Goal: Use online tool/utility: Utilize a website feature to perform a specific function

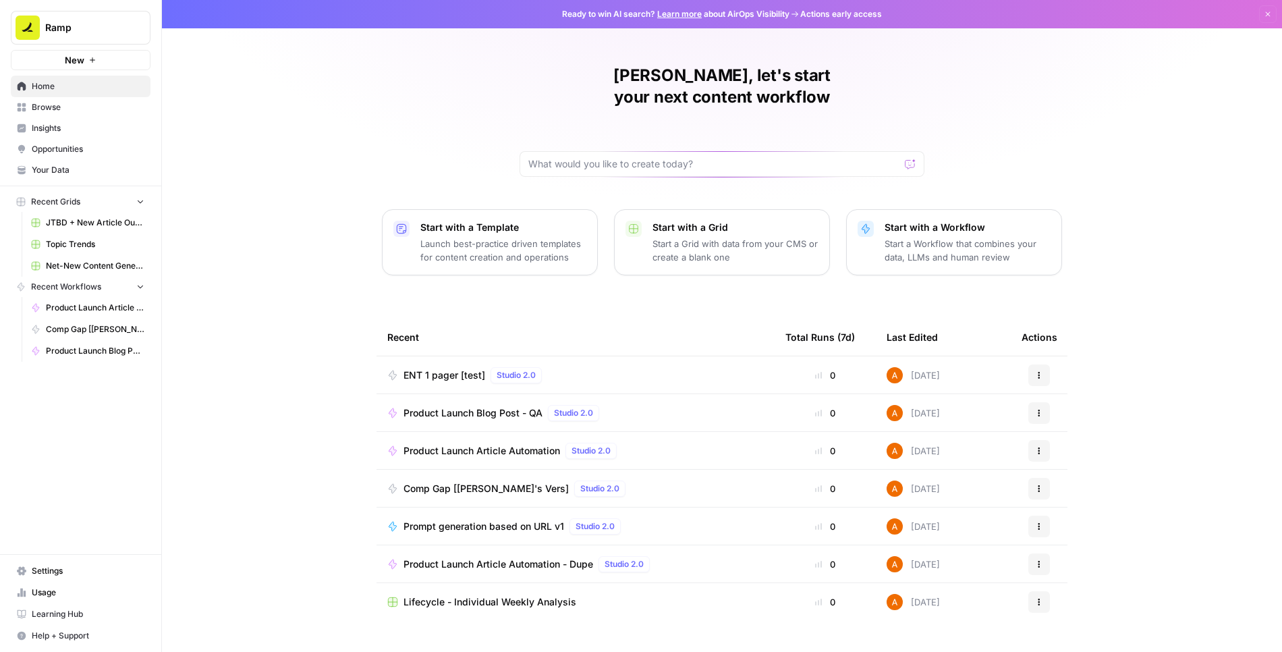
click at [462, 444] on span "Product Launch Article Automation" at bounding box center [482, 450] width 157 height 13
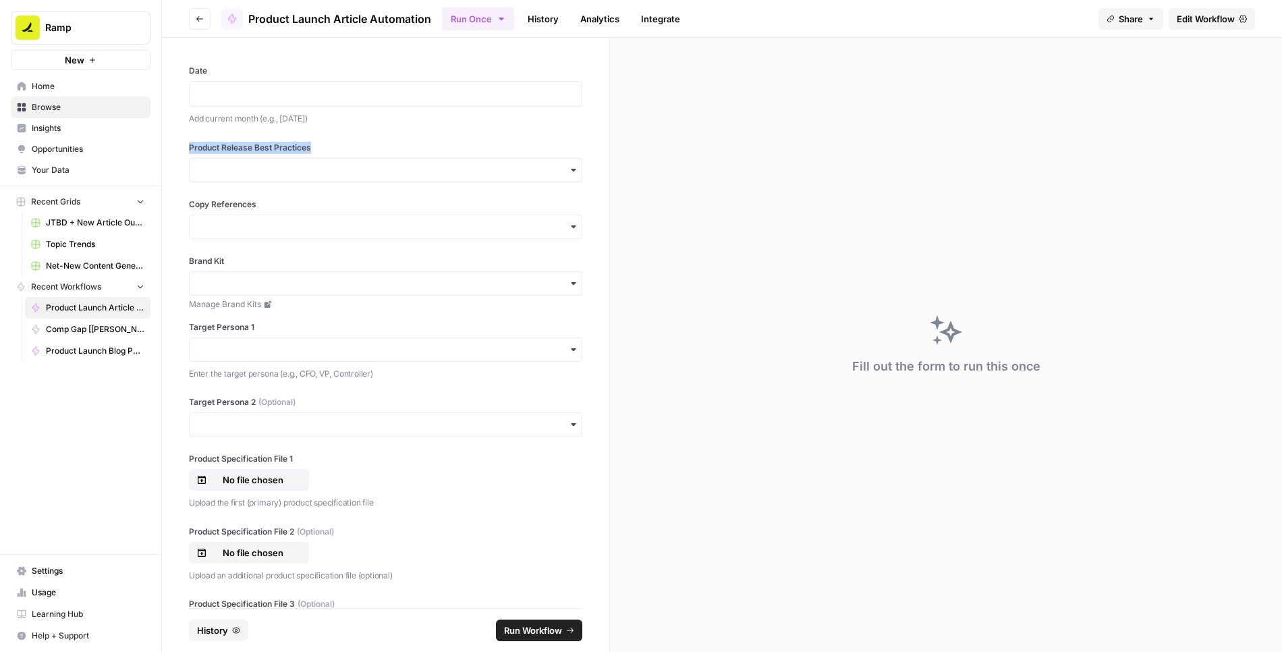
drag, startPoint x: 186, startPoint y: 142, endPoint x: 339, endPoint y: 142, distance: 153.2
click at [339, 142] on div "Date Add current month (e.g., [DATE]) Product Release Best Practices Copy Refer…" at bounding box center [385, 323] width 447 height 570
copy label "Product Release Best Practices"
click at [389, 163] on input "Product Release Best Practices" at bounding box center [386, 169] width 376 height 13
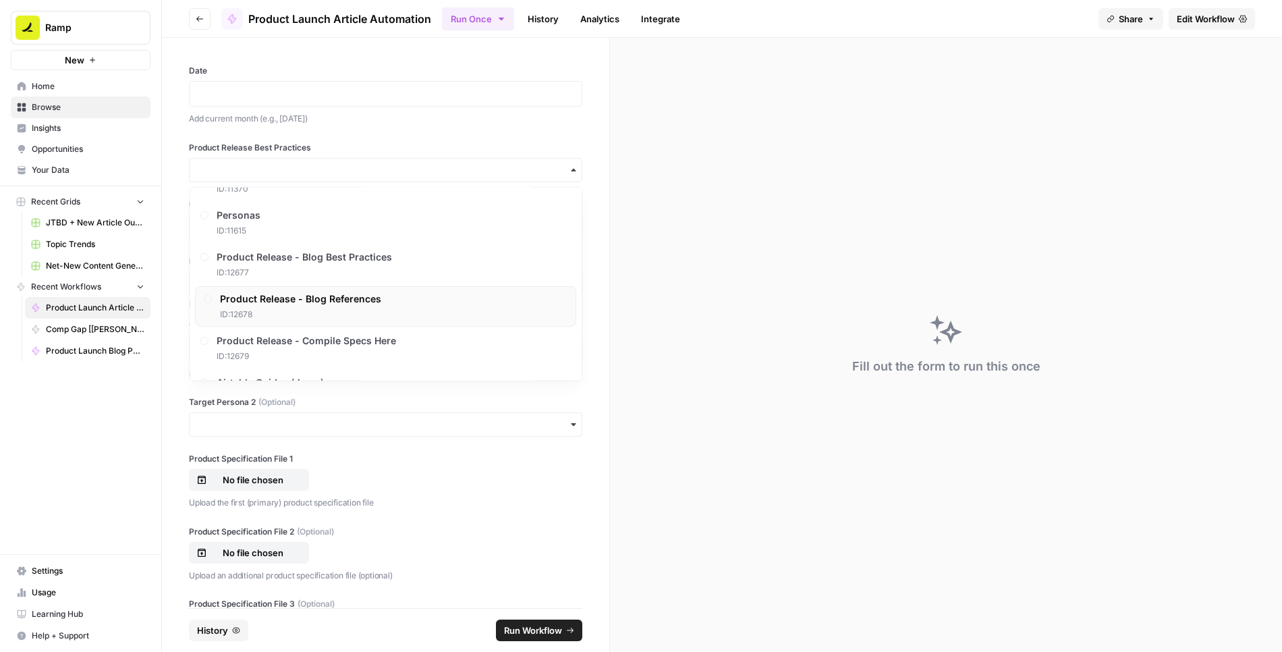
scroll to position [429, 0]
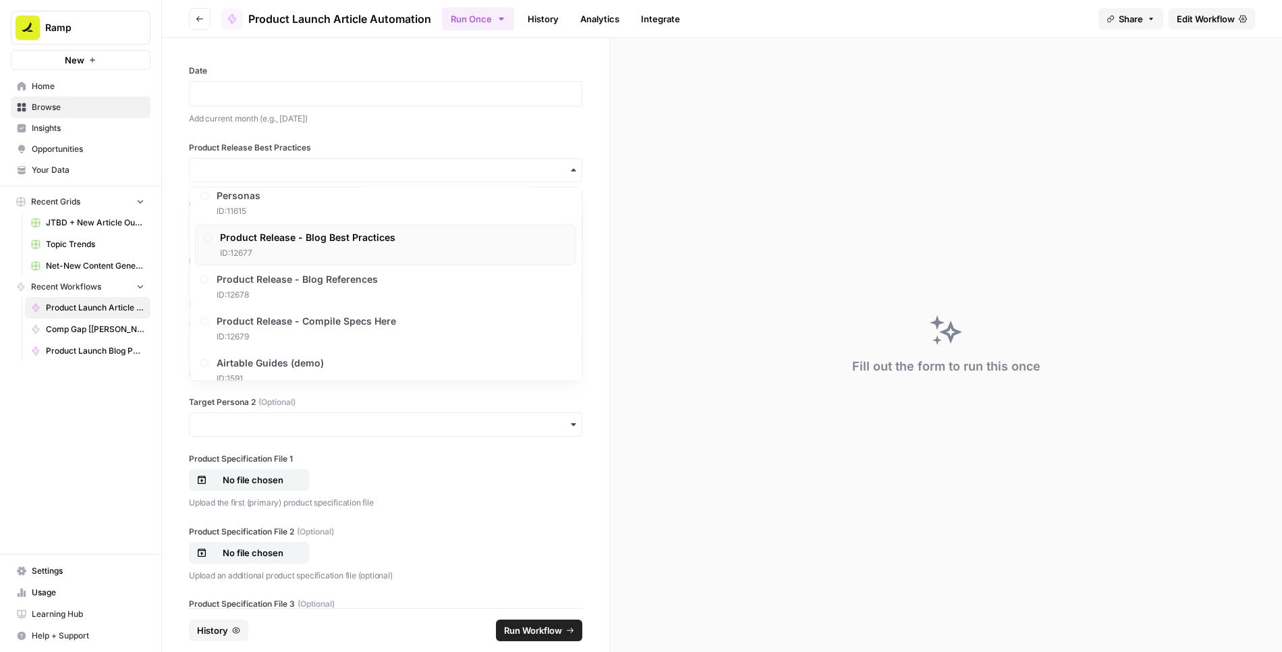
click at [388, 247] on span "ID: 12677" at bounding box center [307, 253] width 175 height 12
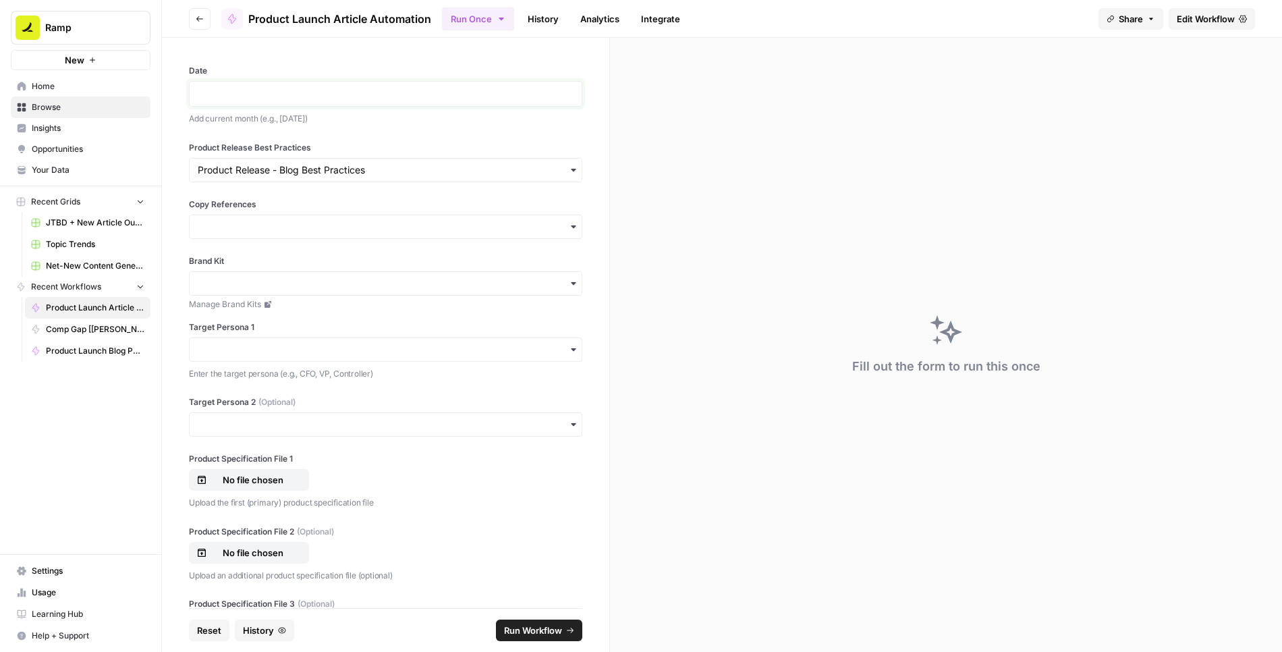
click at [421, 89] on p at bounding box center [386, 93] width 376 height 13
click at [432, 129] on div "**********" at bounding box center [385, 323] width 447 height 570
drag, startPoint x: 188, startPoint y: 203, endPoint x: 277, endPoint y: 203, distance: 89.8
click at [277, 203] on div "**********" at bounding box center [385, 323] width 447 height 570
copy label "Copy References"
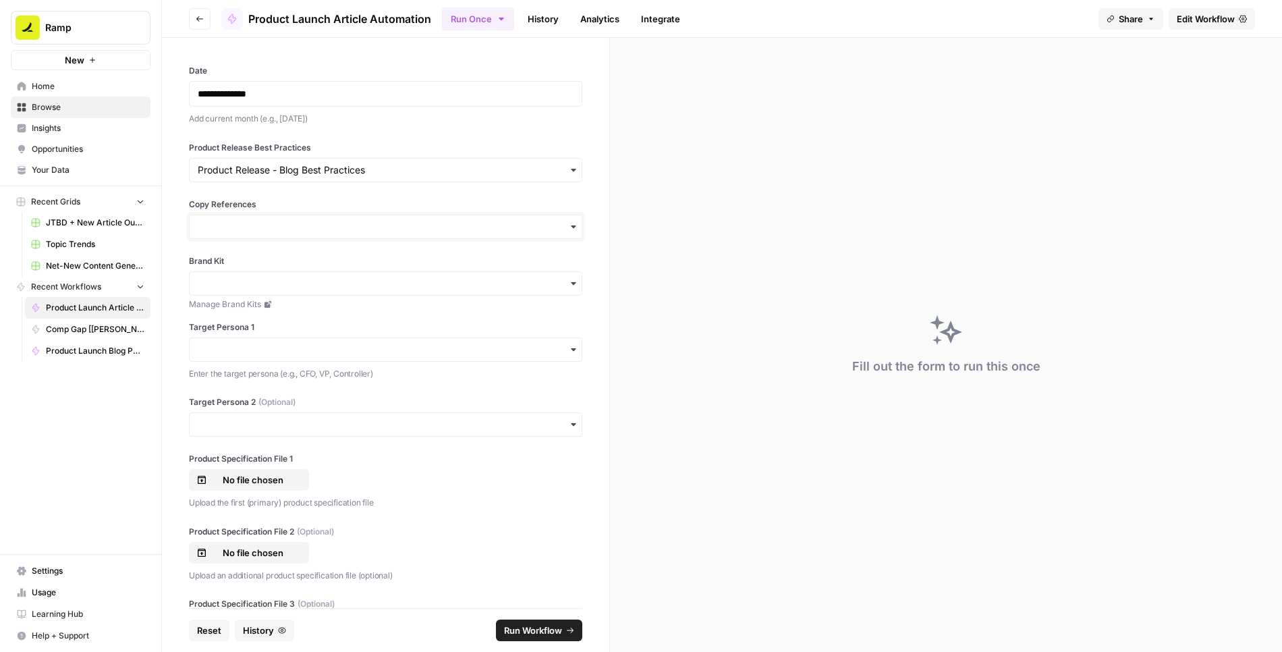
click at [422, 232] on div "button" at bounding box center [385, 227] width 393 height 24
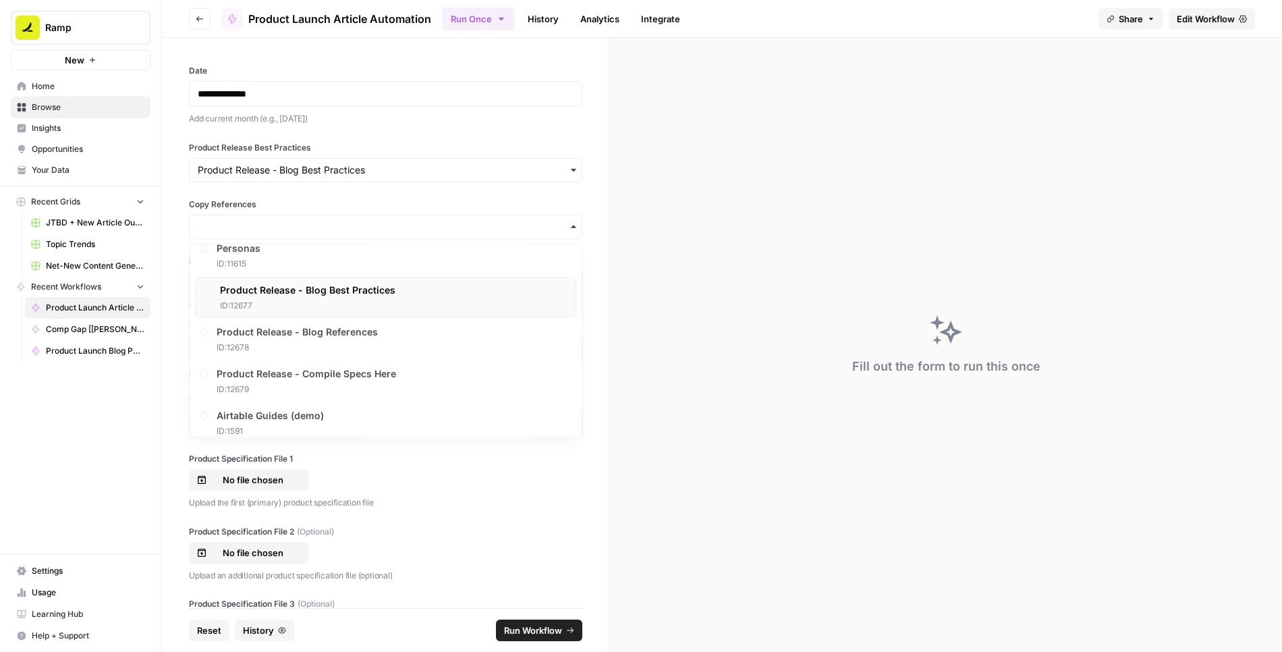
scroll to position [435, 0]
click at [404, 335] on div "Product Release - Blog References ID: 12678" at bounding box center [385, 337] width 381 height 40
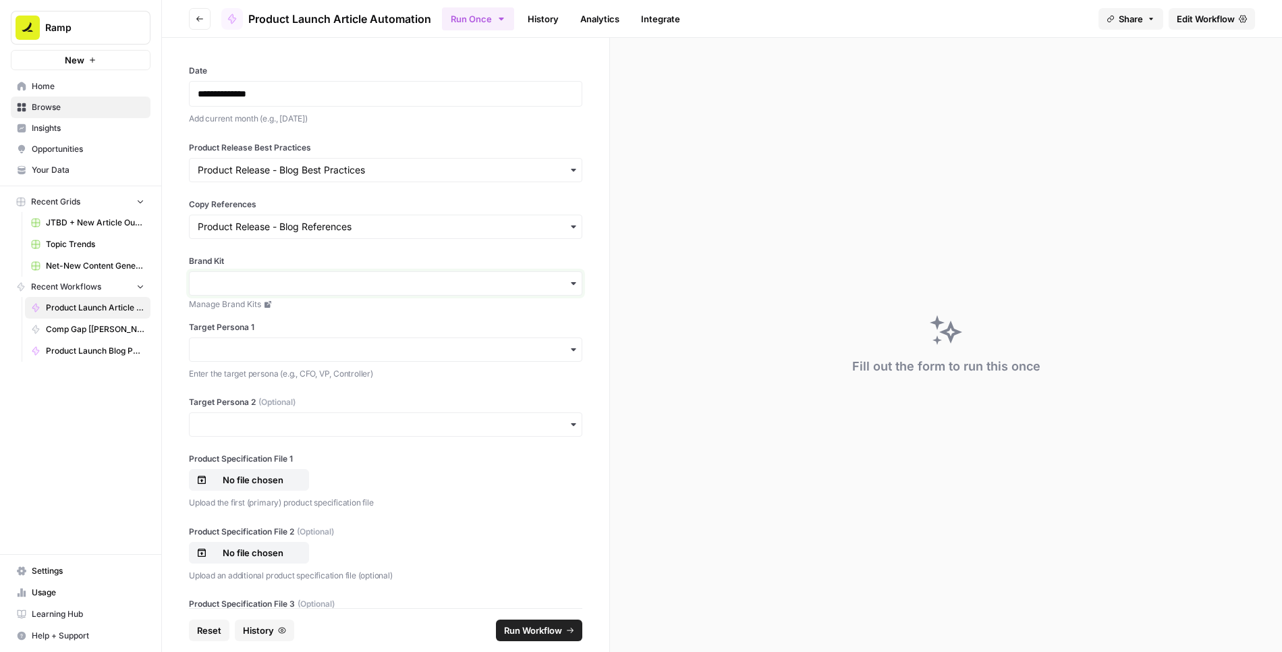
click at [269, 287] on input "Brand Kit" at bounding box center [386, 283] width 376 height 13
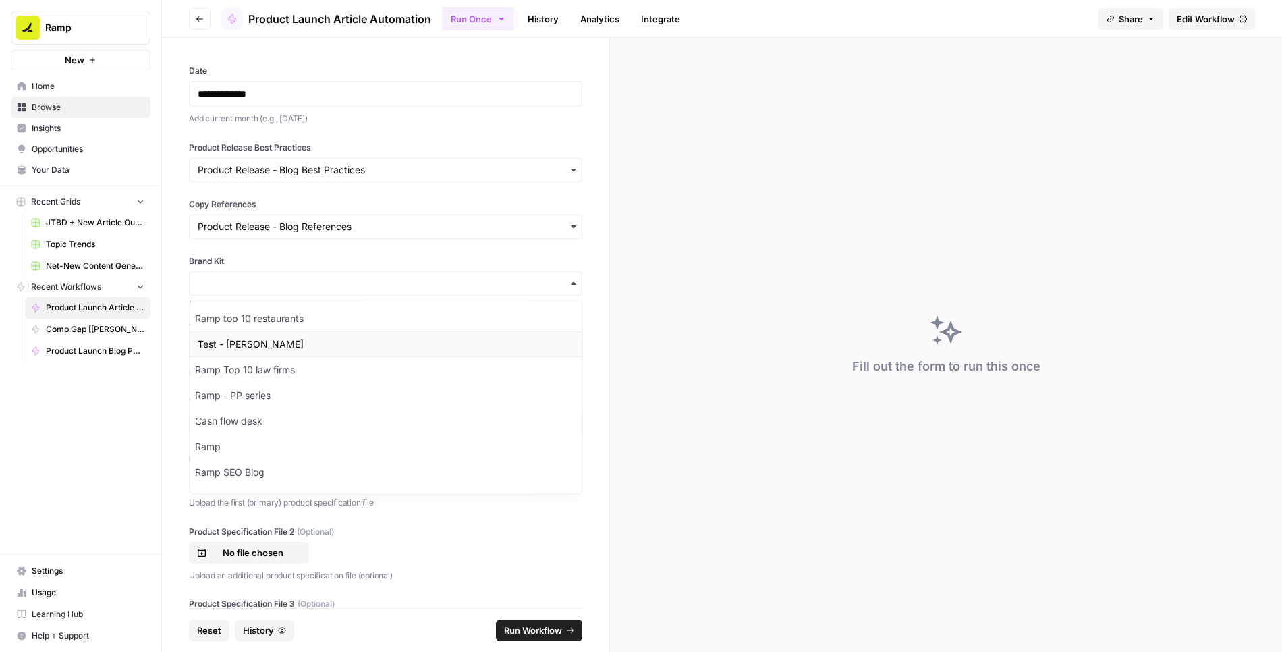
click at [263, 346] on div "Test - [PERSON_NAME]" at bounding box center [386, 344] width 392 height 26
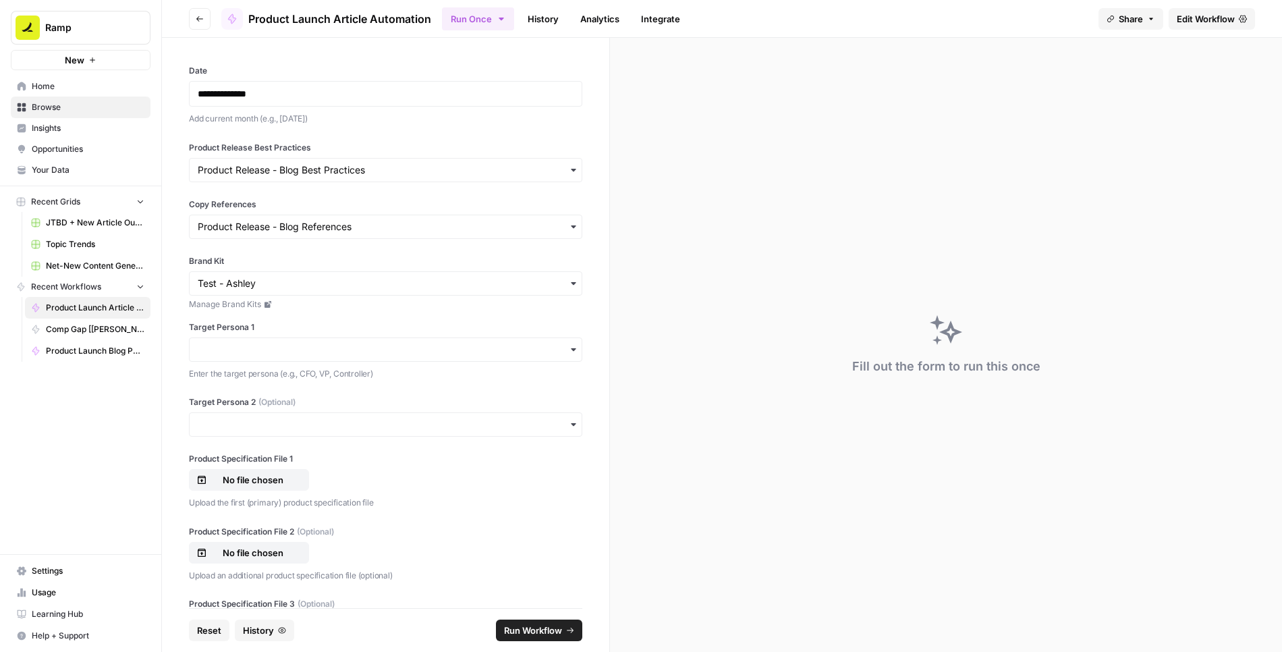
click at [207, 326] on label "Target Persona 1" at bounding box center [385, 327] width 393 height 12
click at [207, 343] on input "Target Persona 1" at bounding box center [386, 349] width 376 height 13
drag, startPoint x: 185, startPoint y: 323, endPoint x: 267, endPoint y: 323, distance: 82.3
click at [267, 323] on div "**********" at bounding box center [385, 323] width 447 height 570
copy label "Target Persona 1"
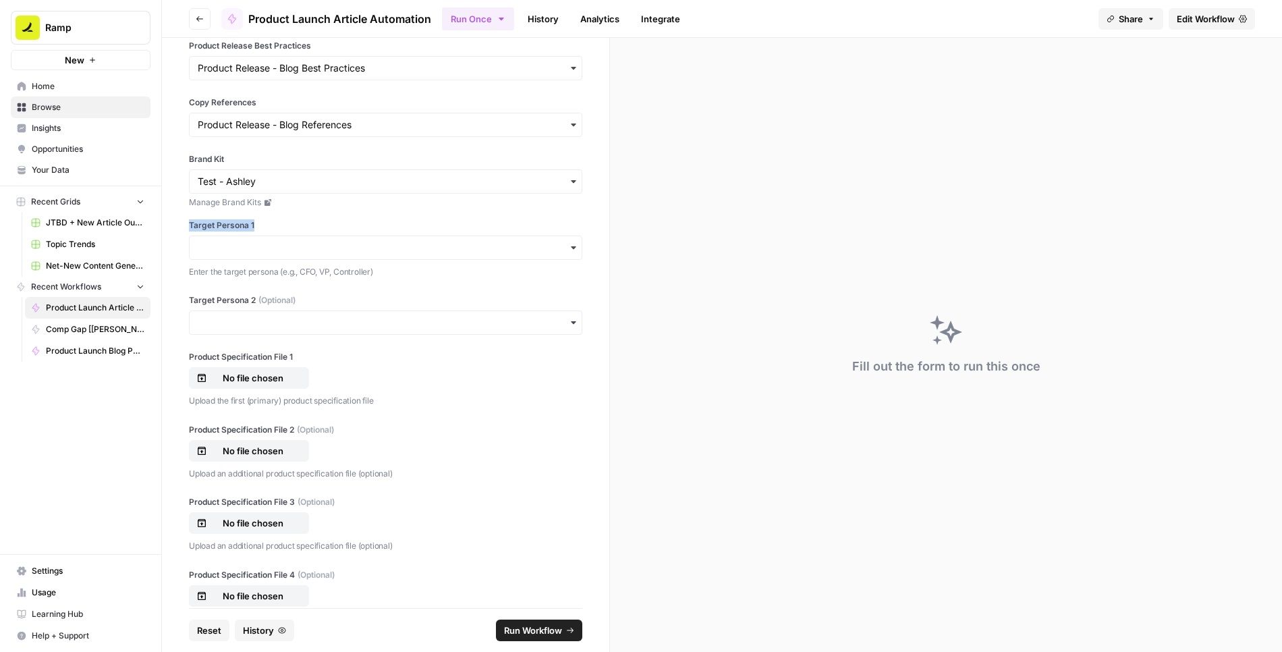
scroll to position [200, 0]
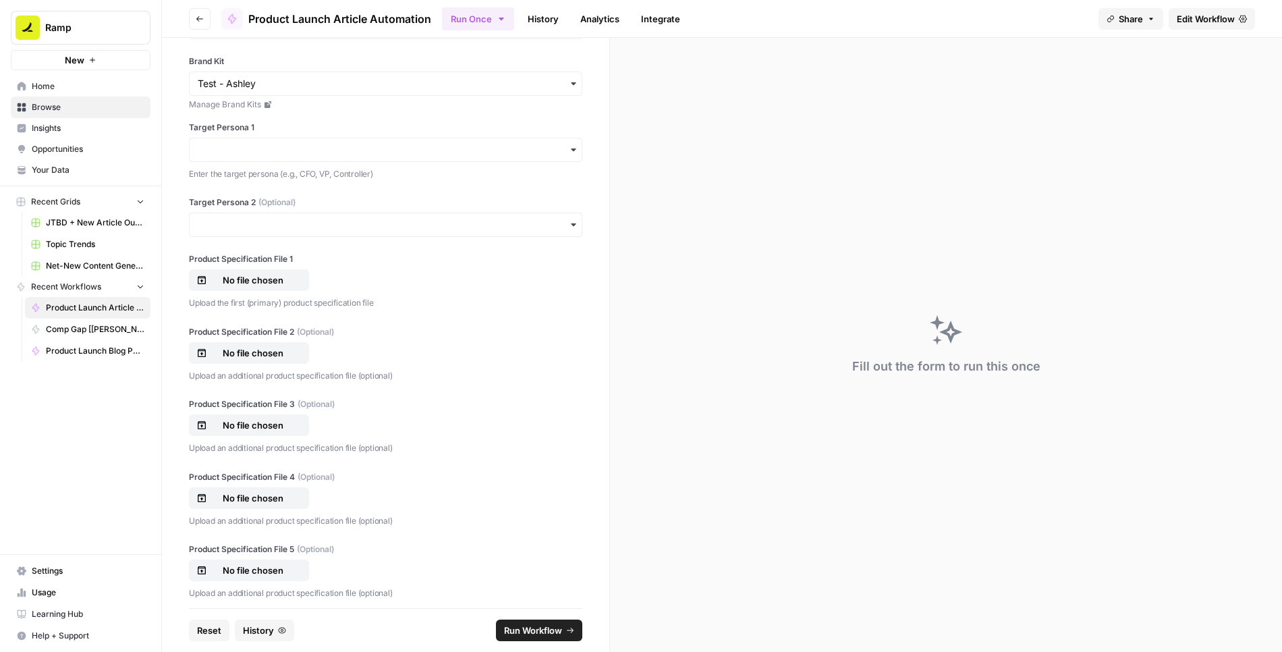
click at [199, 244] on div "**********" at bounding box center [385, 323] width 447 height 570
drag, startPoint x: 182, startPoint y: 253, endPoint x: 310, endPoint y: 254, distance: 128.2
click at [310, 254] on div "**********" at bounding box center [385, 323] width 447 height 570
copy label "Product Specification File 1"
